Goal: Task Accomplishment & Management: Complete application form

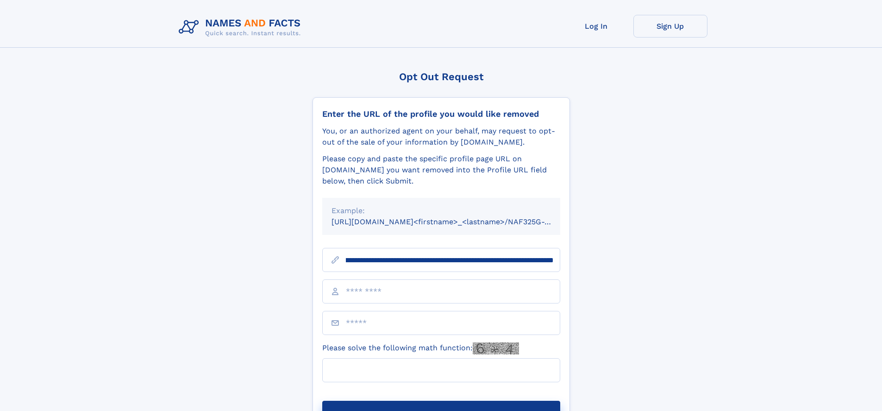
scroll to position [0, 132]
type input "**********"
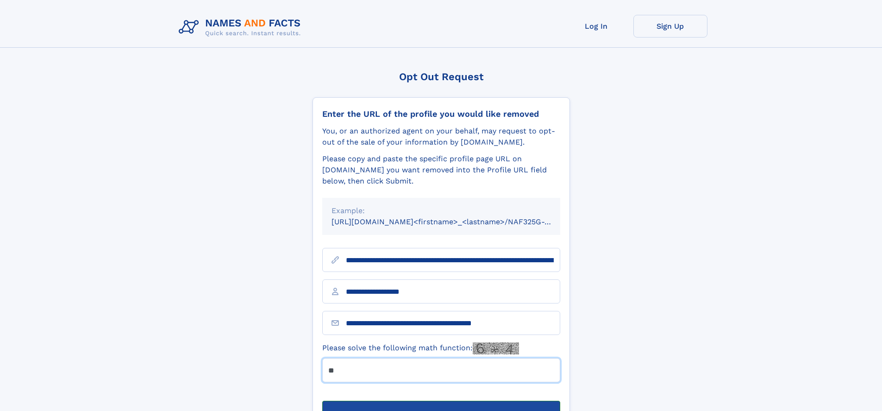
type input "**"
click at [441, 400] on button "Submit Opt Out Request" at bounding box center [441, 415] width 238 height 30
